Goal: Information Seeking & Learning: Learn about a topic

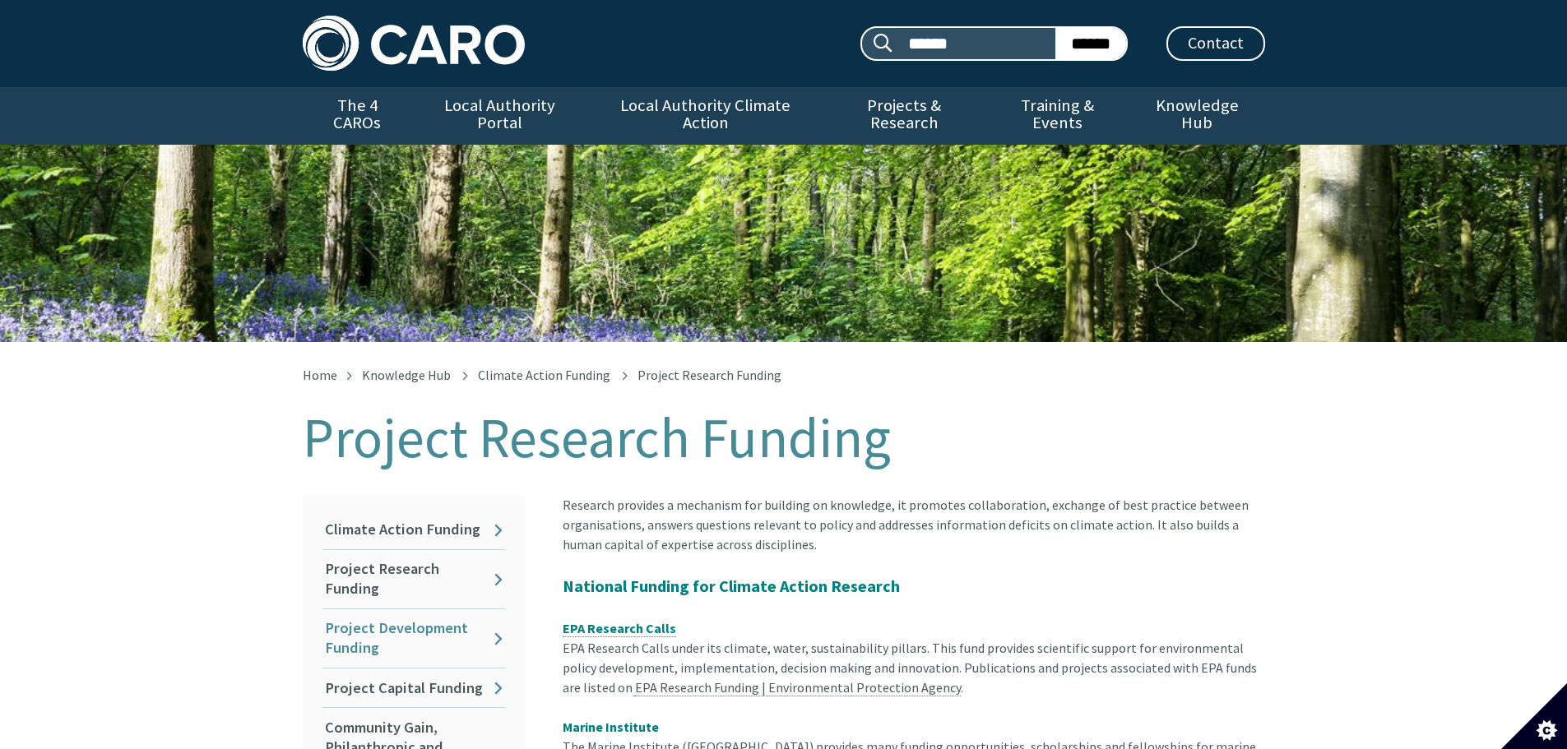
click at [452, 627] on link "Project Development Funding" at bounding box center [413, 639] width 183 height 58
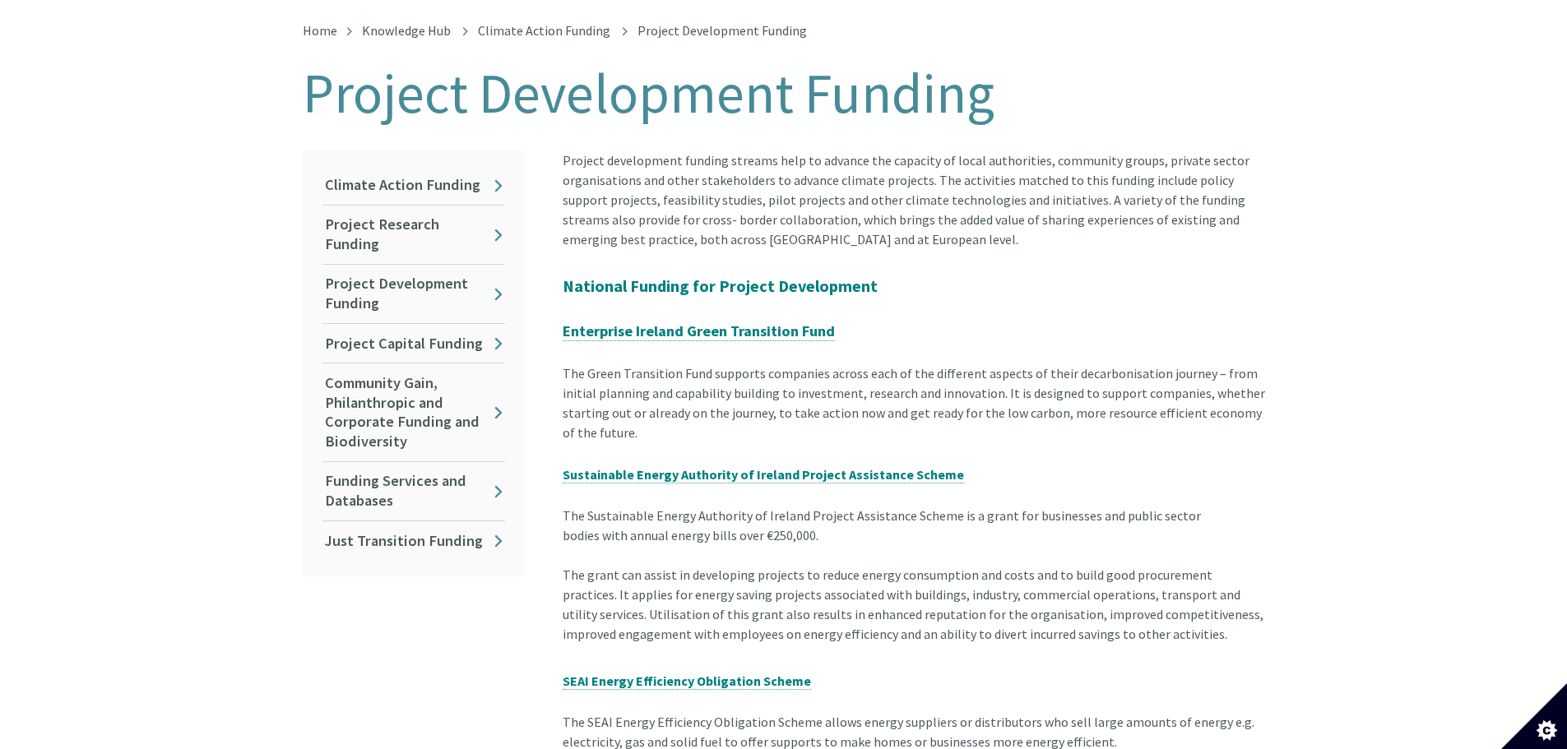
scroll to position [494, 0]
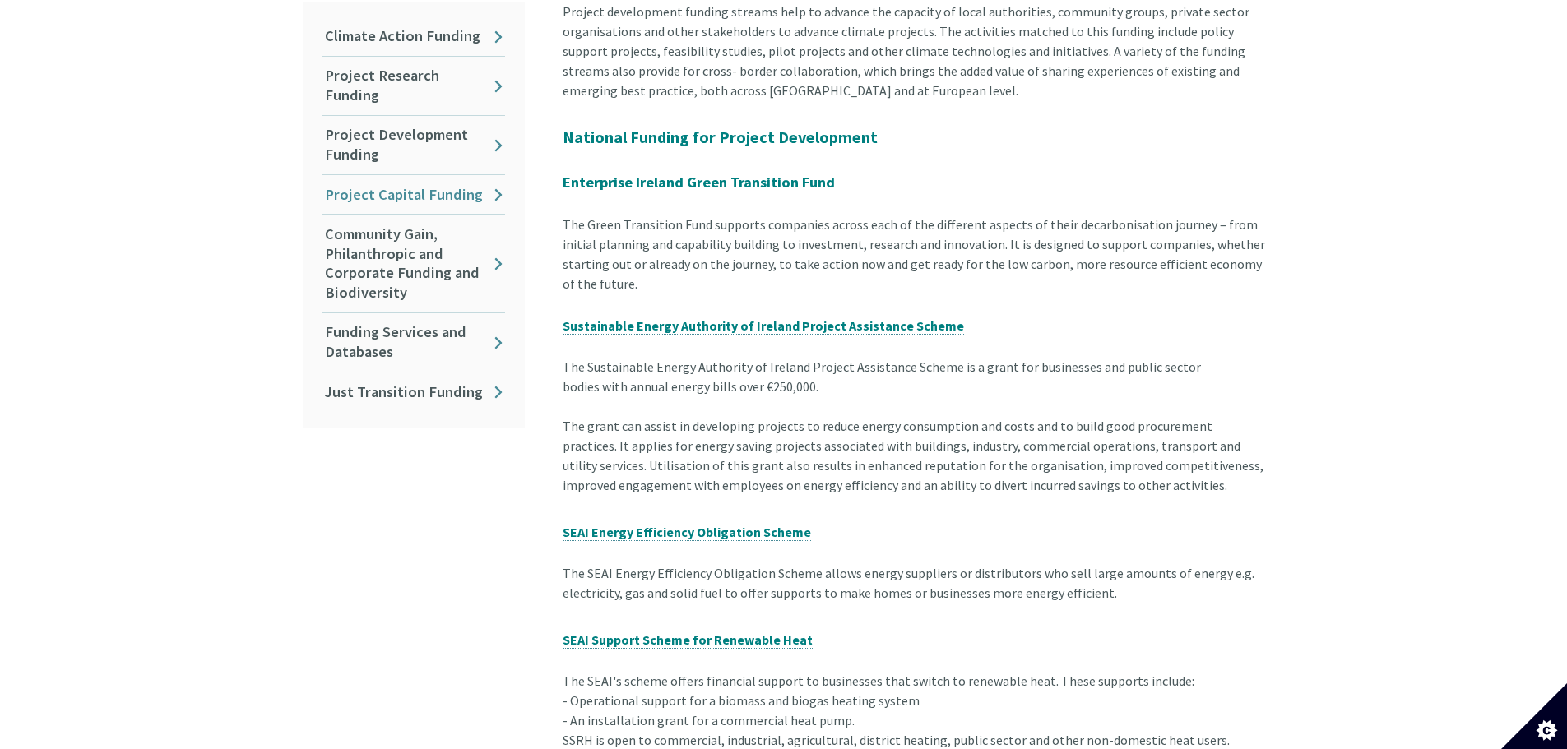
click at [470, 185] on link "Project Capital Funding" at bounding box center [413, 194] width 183 height 39
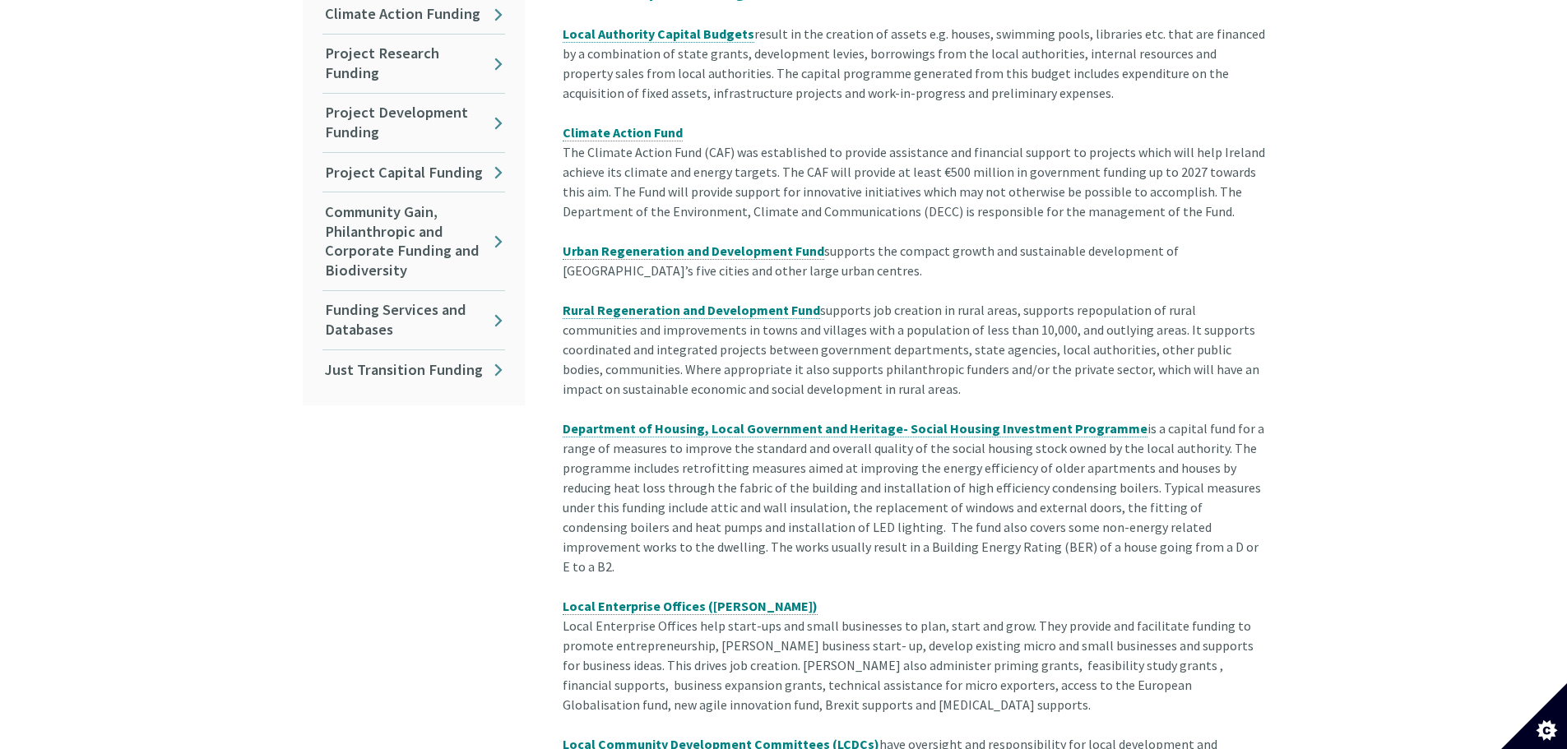
scroll to position [494, 0]
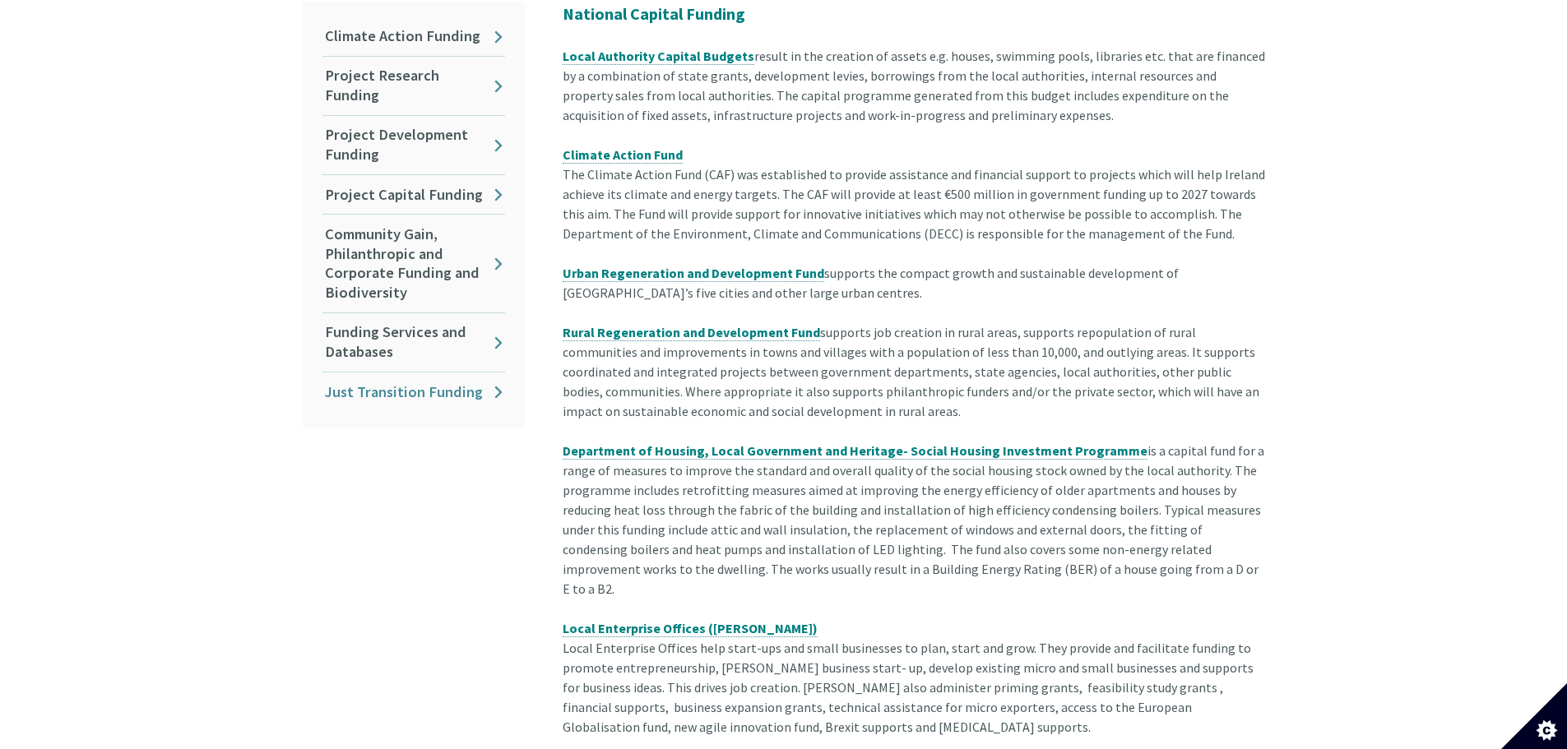
click at [485, 373] on link "Just Transition Funding" at bounding box center [413, 392] width 183 height 39
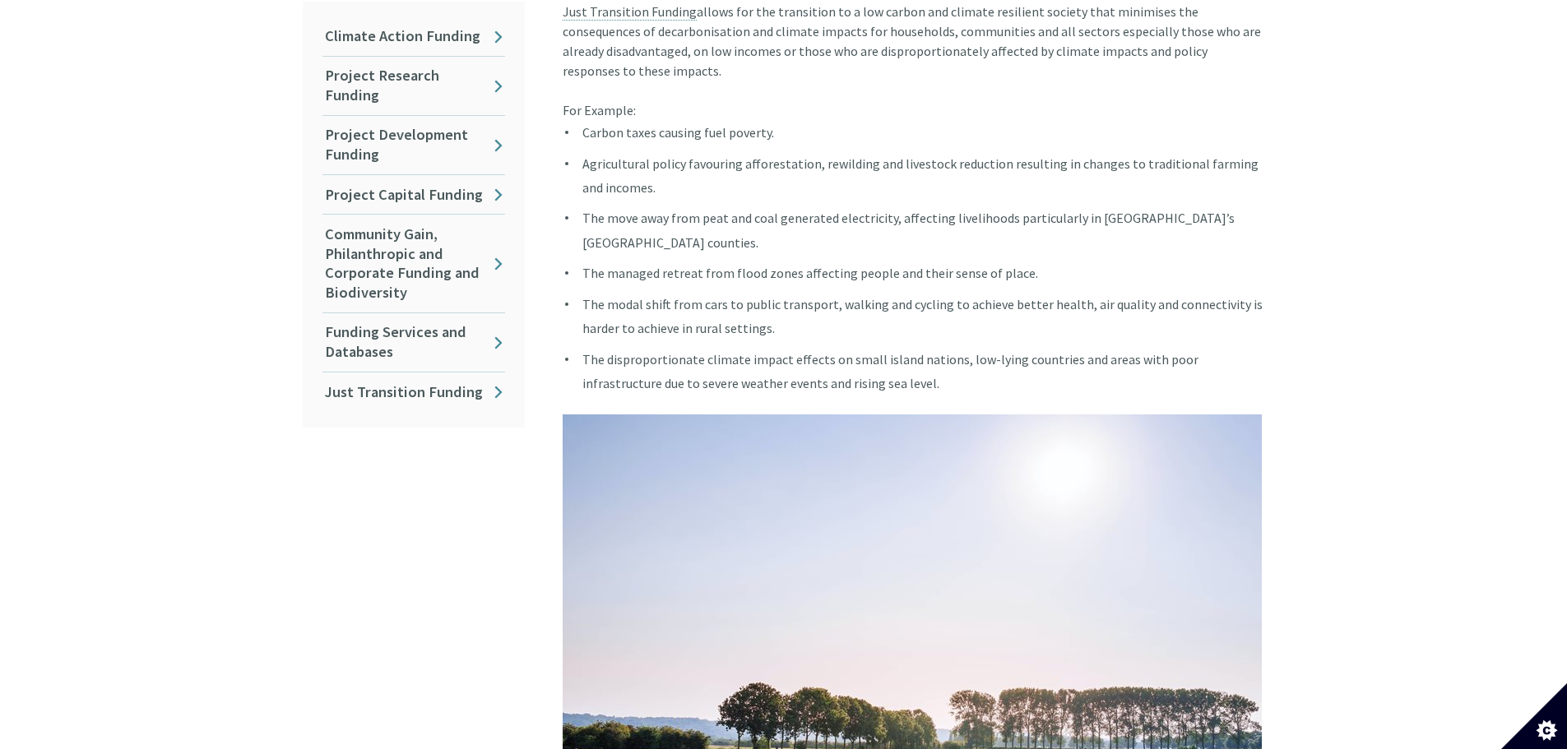
scroll to position [987, 0]
